Goal: Check status: Check status

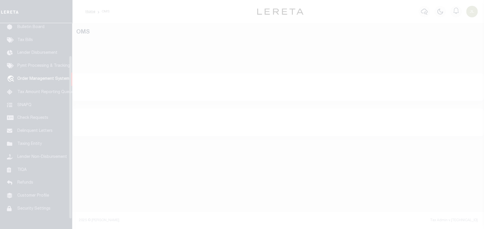
scroll to position [42, 0]
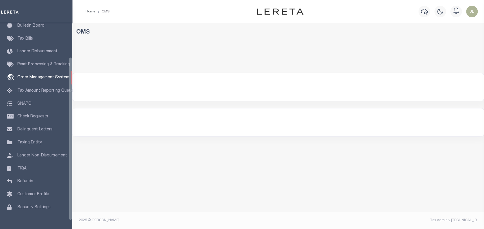
select select "200"
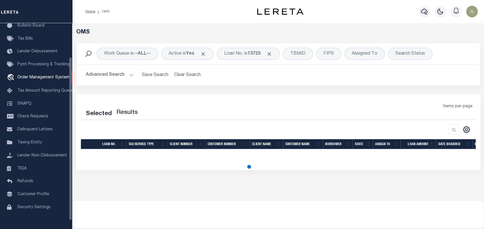
select select "200"
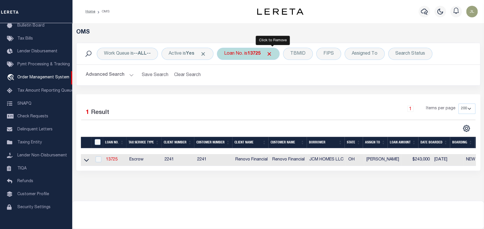
click at [273, 53] on span "Click to Remove" at bounding box center [270, 54] width 6 height 6
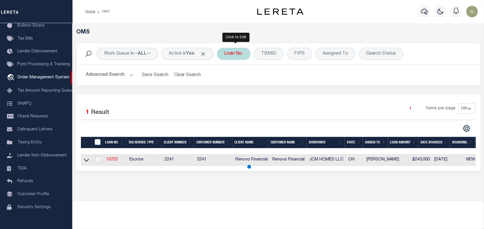
click at [230, 54] on div "Loan No." at bounding box center [234, 54] width 34 height 12
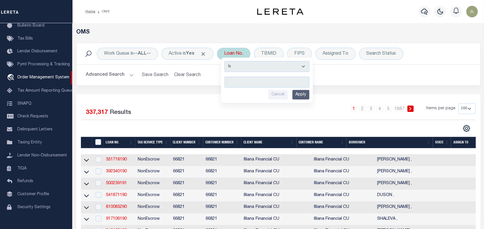
click at [236, 51] on div "Loan No. Is Contains Cancel Apply" at bounding box center [234, 54] width 34 height 12
type input "120995"
click at [303, 93] on input "Apply" at bounding box center [301, 95] width 17 height 10
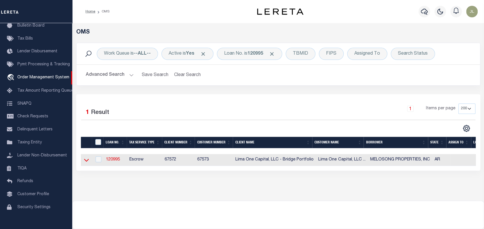
click at [84, 163] on icon at bounding box center [86, 160] width 5 height 6
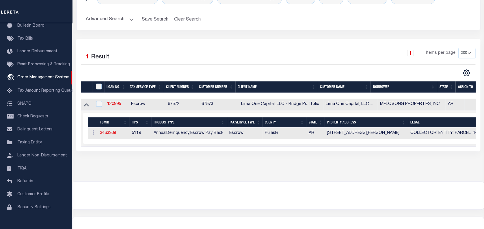
scroll to position [62, 0]
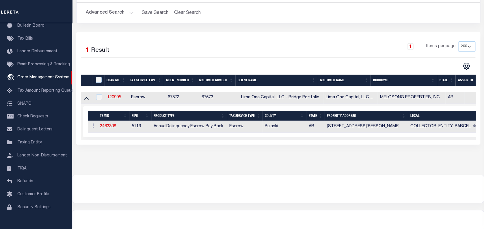
drag, startPoint x: 314, startPoint y: 139, endPoint x: 278, endPoint y: 136, distance: 36.3
click at [278, 136] on td "Selected 1 Result Items per page" at bounding box center [405, 122] width 648 height 36
drag, startPoint x: 150, startPoint y: 138, endPoint x: 328, endPoint y: 109, distance: 180.9
click at [328, 109] on td "Selected 1 Result Items per page" at bounding box center [405, 122] width 648 height 36
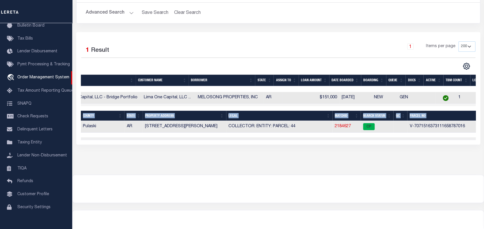
scroll to position [0, 183]
click at [341, 127] on link "2184627" at bounding box center [342, 126] width 16 height 4
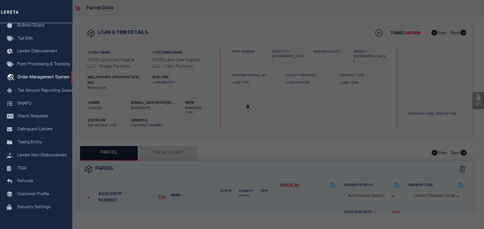
checkbox input "false"
select select "CP"
select select "AGW"
select select
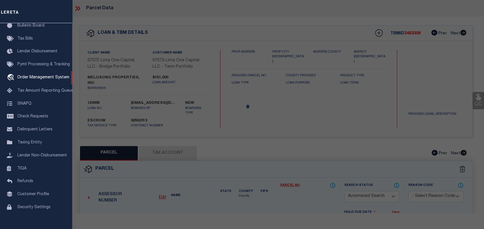
type input "7604 COLONEL GLENN ROAD"
checkbox input "false"
type input "LITTLE ROCK AR 72204"
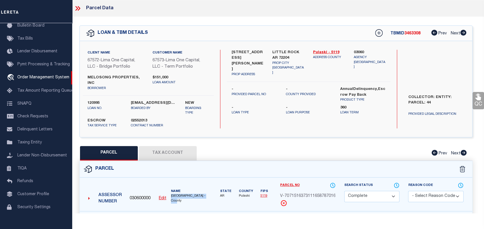
drag, startPoint x: 171, startPoint y: 189, endPoint x: 186, endPoint y: 193, distance: 15.8
click at [186, 193] on div "Name PULASKI COUNTY -County" at bounding box center [189, 196] width 41 height 14
copy span "PULASKI COUNTY -County"
drag, startPoint x: 151, startPoint y: 192, endPoint x: 126, endPoint y: 193, distance: 25.5
click at [126, 193] on div "Assessor Number 030600000 Edit Name PULASKI COUNTY -County" at bounding box center [148, 196] width 124 height 24
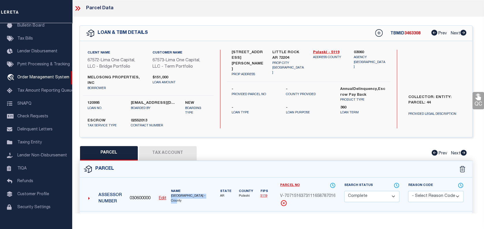
drag, startPoint x: 189, startPoint y: 199, endPoint x: 171, endPoint y: 190, distance: 20.2
click at [171, 190] on div "Assessor Number 030600000 Edit Name PULASKI COUNTY -County" at bounding box center [148, 196] width 124 height 24
copy span "PULASKI COUNTY -County"
click at [217, 128] on div "Client Name 67572 - Lima One Capital, LLC - Bridge Portfolio Customer Name 6757…" at bounding box center [276, 89] width 393 height 96
click at [32, 76] on span "Order Management System" at bounding box center [43, 77] width 52 height 4
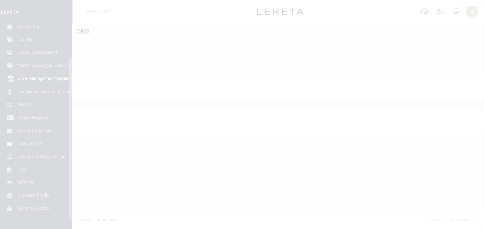
scroll to position [42, 0]
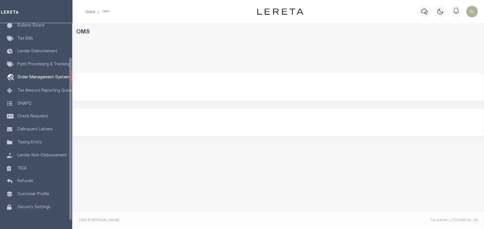
select select "200"
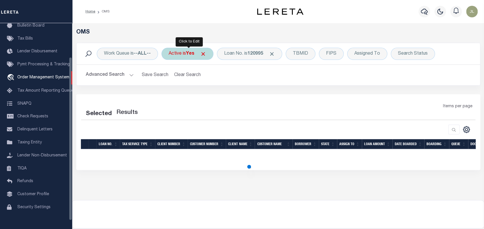
select select "200"
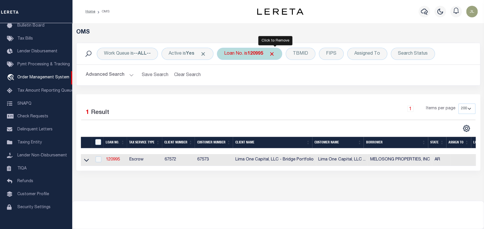
click at [275, 52] on span "Click to Remove" at bounding box center [272, 54] width 6 height 6
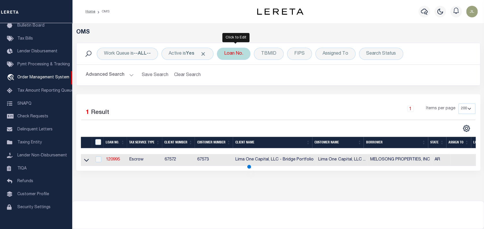
click at [235, 52] on div "Loan No." at bounding box center [234, 54] width 34 height 12
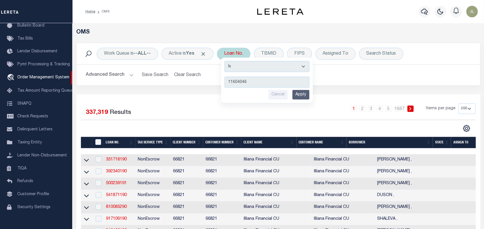
type input "11604046"
click at [307, 97] on input "Apply" at bounding box center [301, 95] width 17 height 10
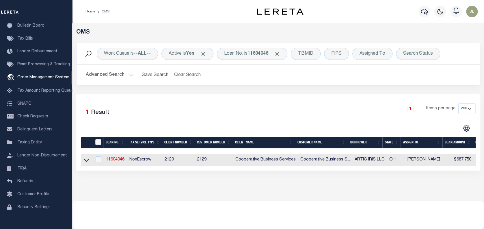
click at [83, 162] on td at bounding box center [86, 160] width 11 height 12
checkbox input "true"
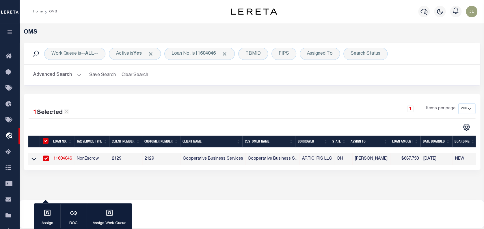
click at [86, 160] on td "NonEscrow" at bounding box center [92, 159] width 35 height 12
checkbox input "false"
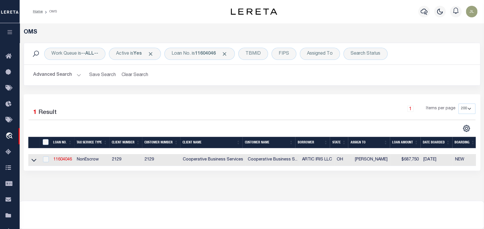
click at [36, 160] on link at bounding box center [34, 160] width 7 height 4
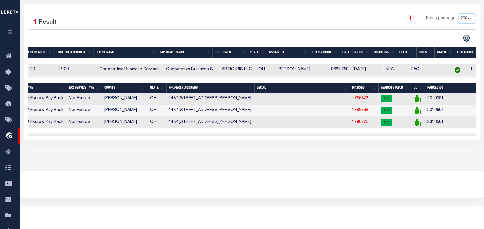
scroll to position [0, 104]
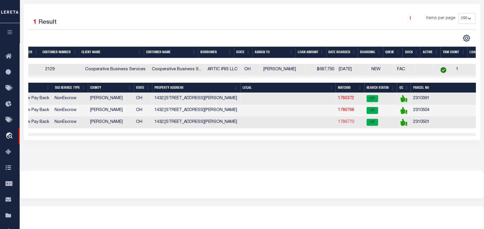
click at [348, 124] on link "1786770" at bounding box center [346, 122] width 16 height 4
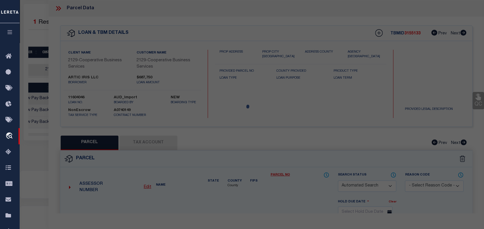
checkbox input "false"
select select "CP"
type input "ARCTIC IRIS LLC"
select select
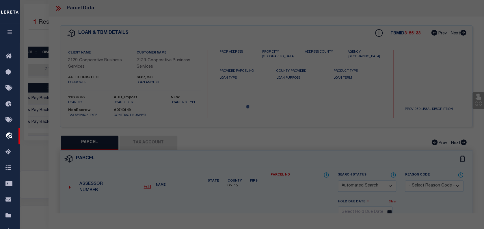
type input "1442 BROOKE PARK DR"
checkbox input "false"
type input "TOLEDO OH 43612"
type textarea "BROOKE PARK PLAT 2 LOT 26"
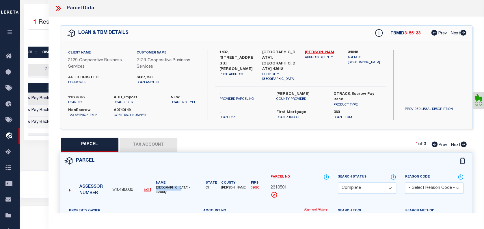
drag, startPoint x: 155, startPoint y: 187, endPoint x: 182, endPoint y: 184, distance: 27.0
click at [182, 184] on div "Name LUCAS COUNTY -County" at bounding box center [175, 188] width 43 height 14
copy span "LUCAS COUNTY"
click at [317, 209] on link "Payment History" at bounding box center [316, 210] width 25 height 5
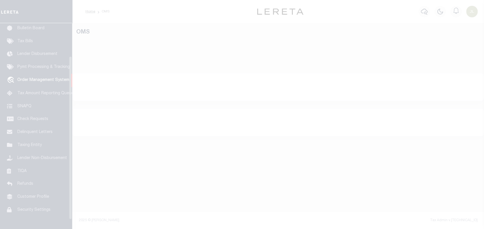
scroll to position [42, 0]
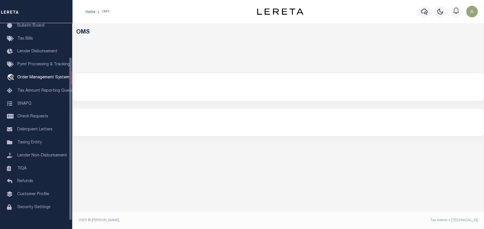
select select "200"
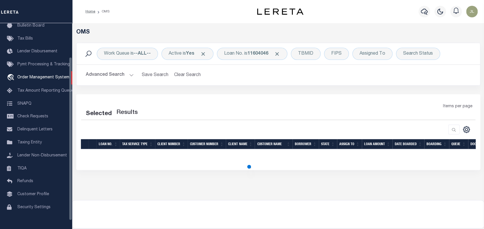
select select "200"
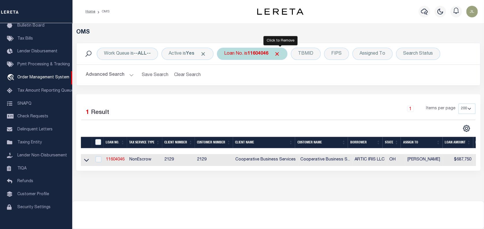
click at [278, 53] on span "Click to Remove" at bounding box center [277, 54] width 6 height 6
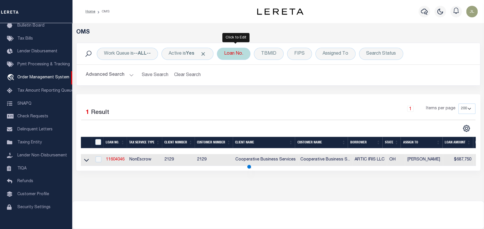
click at [239, 53] on div "Loan No." at bounding box center [234, 54] width 34 height 12
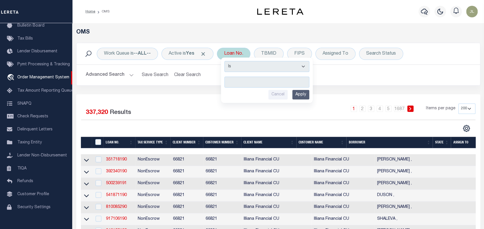
type input "10022283"
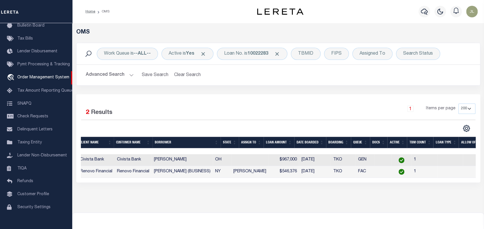
scroll to position [0, 97]
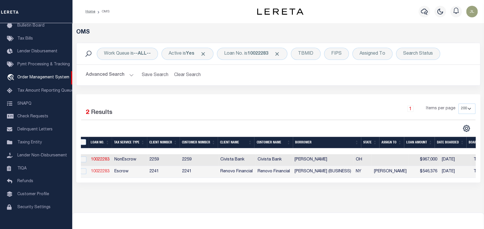
click at [97, 170] on link "10022283" at bounding box center [100, 171] width 19 height 4
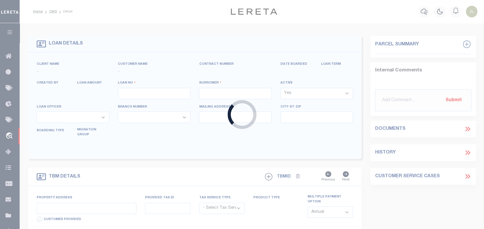
type input "10022283"
type input "[PERSON_NAME] (BUSINESS)"
select select
select select "400"
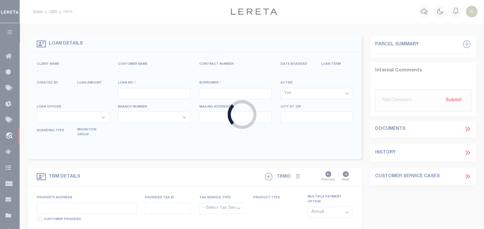
select select "Escrow"
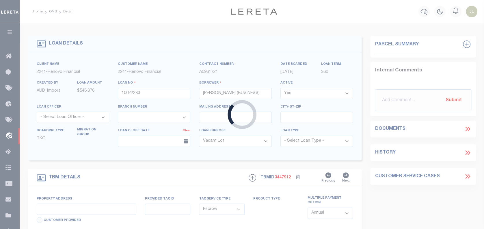
type input "[STREET_ADDRESS]"
type input "[GEOGRAPHIC_DATA], NY 11368"
type input "a0kUS00000BolWr"
type input "NY"
select select
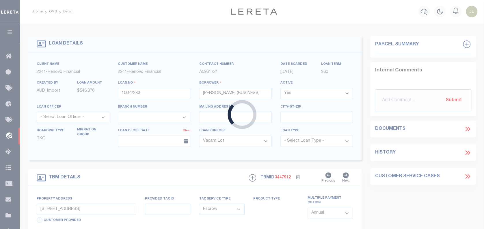
select select "25067"
select select "4"
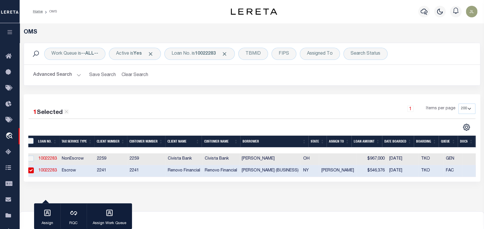
drag, startPoint x: 95, startPoint y: 181, endPoint x: 71, endPoint y: 178, distance: 24.2
click at [71, 178] on div "1 Selected 2 Results 1 Items per page 10 25 50 100 200" at bounding box center [252, 137] width 457 height 87
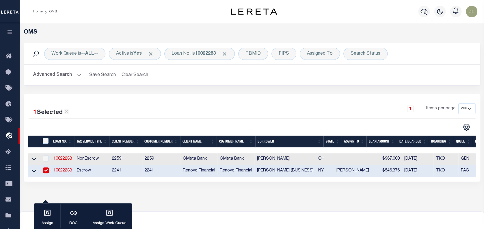
click at [46, 172] on input "checkbox" at bounding box center [46, 170] width 6 height 6
checkbox input "false"
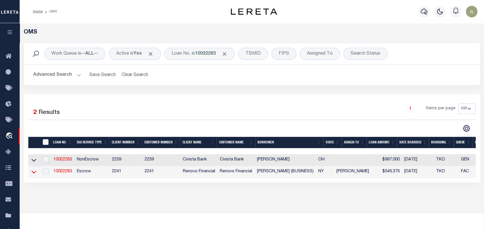
click at [35, 173] on icon at bounding box center [34, 172] width 5 height 3
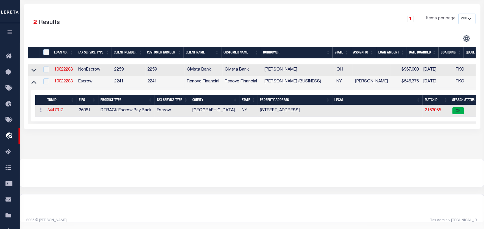
drag, startPoint x: 319, startPoint y: 129, endPoint x: 370, endPoint y: 128, distance: 51.2
click at [370, 128] on div "1 Selected 2 Results 1 Items per page 10 25 50 100 200" at bounding box center [252, 66] width 457 height 124
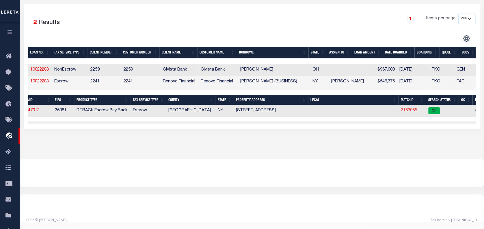
click at [407, 110] on link "2163065" at bounding box center [409, 110] width 16 height 4
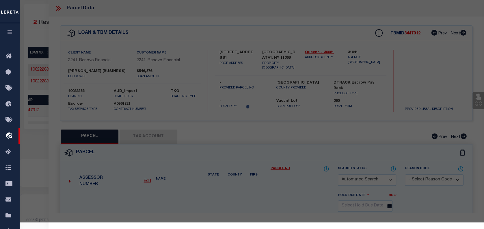
checkbox input "false"
select select "CP"
type input "[PERSON_NAME]"
select select "AGW"
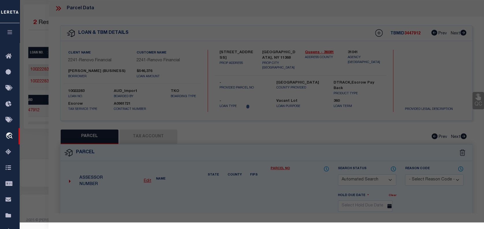
select select "ADD"
type input "96 -[GEOGRAPHIC_DATA]"
type input "[GEOGRAPHIC_DATA], NY 11368"
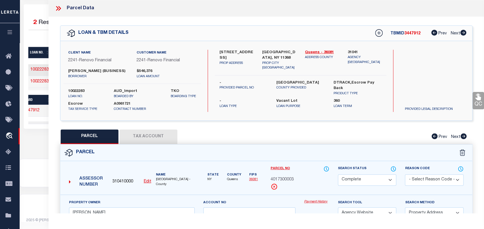
click at [289, 183] on span "4017300003" at bounding box center [282, 180] width 23 height 6
copy span "4017300003"
click at [310, 204] on link "Payment History" at bounding box center [316, 201] width 25 height 5
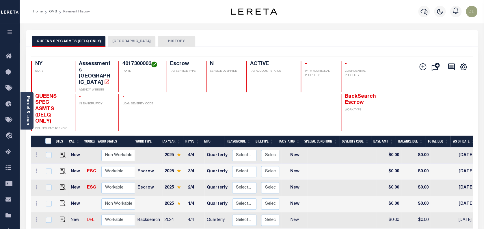
click at [124, 42] on button "QUEENS CITY" at bounding box center [132, 41] width 48 height 11
